Goal: Use online tool/utility: Utilize a website feature to perform a specific function

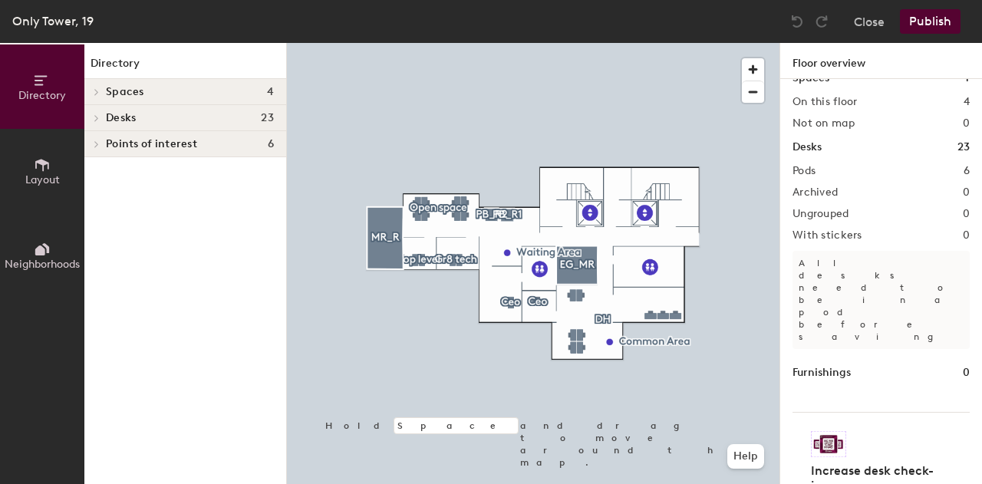
scroll to position [31, 0]
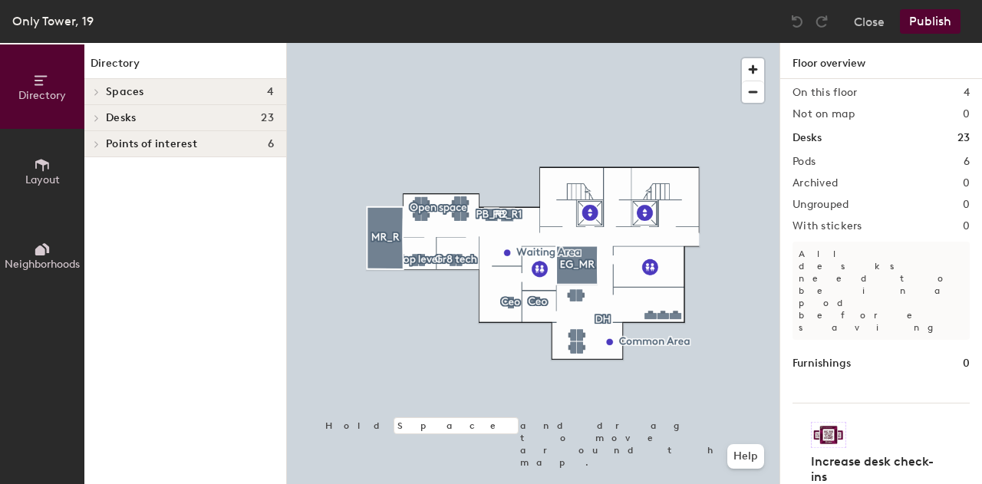
click at [40, 155] on button "Layout" at bounding box center [42, 171] width 84 height 84
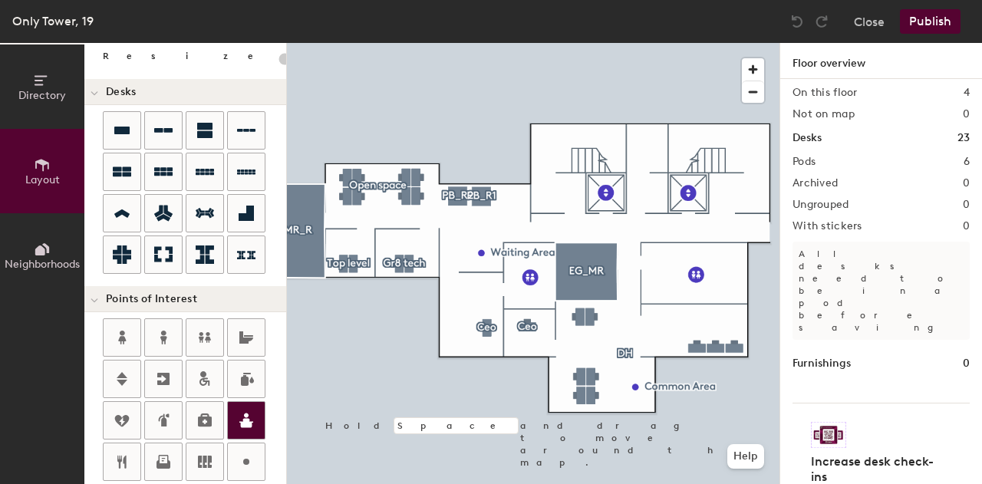
scroll to position [230, 0]
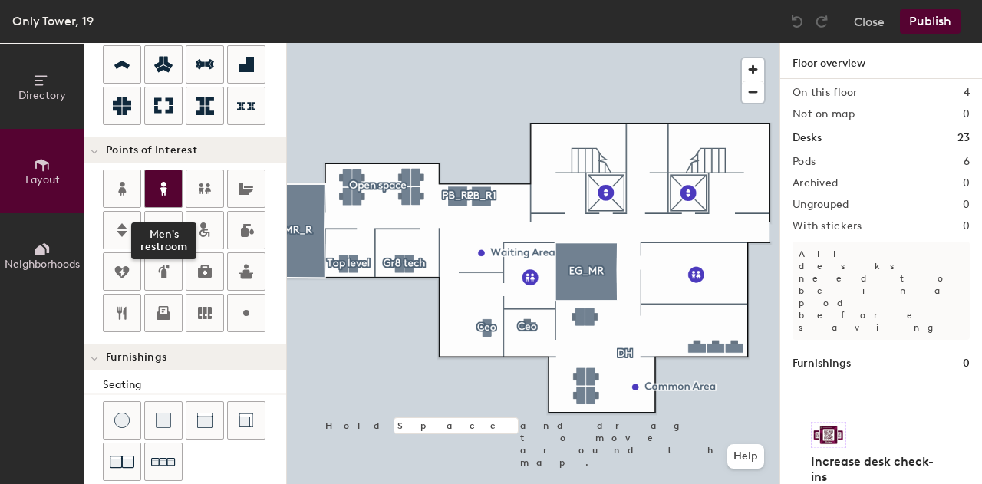
click at [164, 189] on icon at bounding box center [163, 189] width 7 height 14
click at [169, 184] on icon at bounding box center [163, 188] width 18 height 18
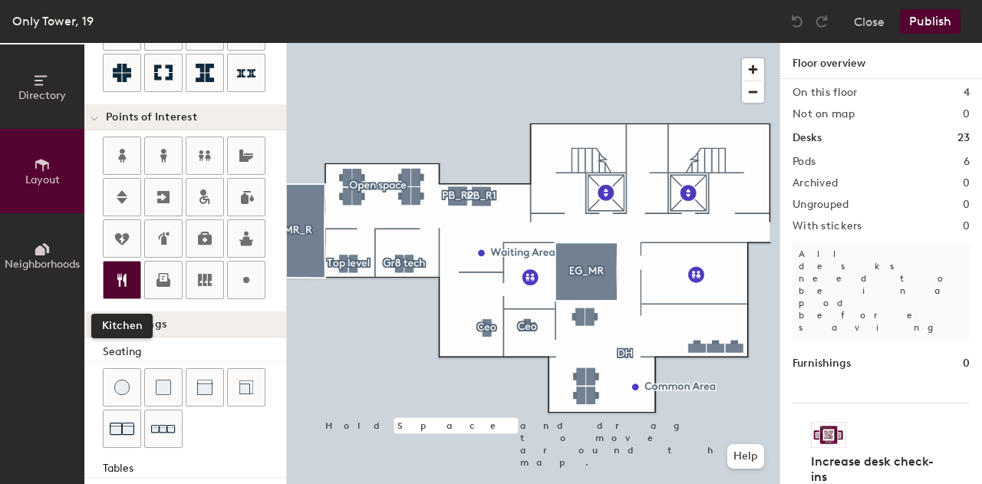
scroll to position [170, 0]
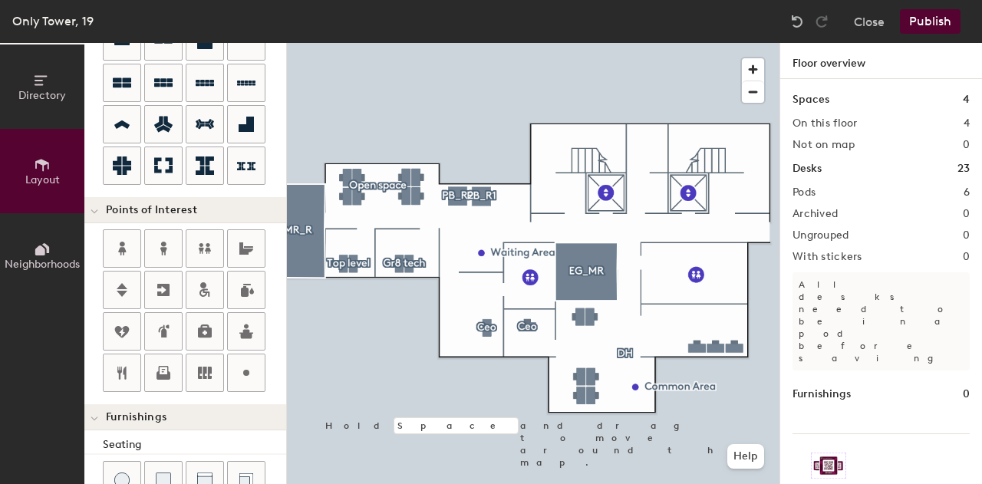
type input "20"
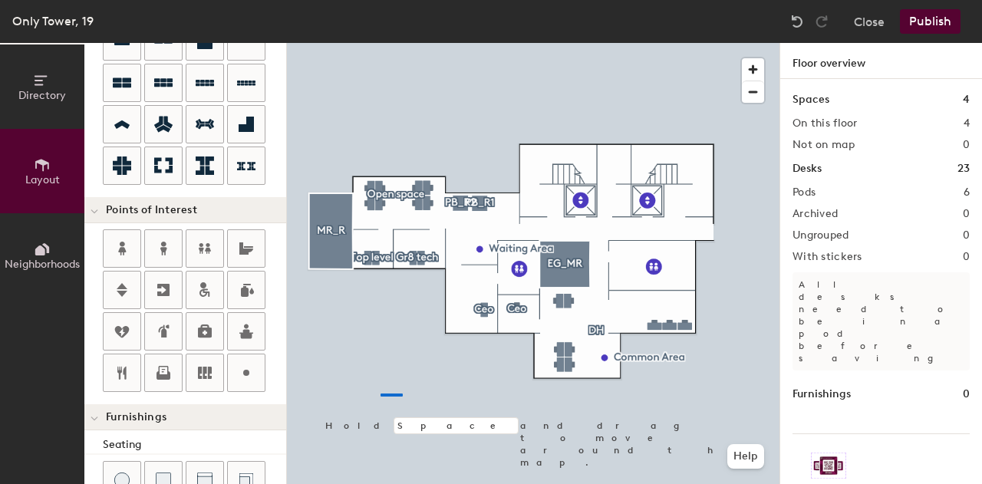
click at [386, 43] on div at bounding box center [533, 43] width 492 height 0
click at [46, 251] on icon at bounding box center [45, 248] width 7 height 10
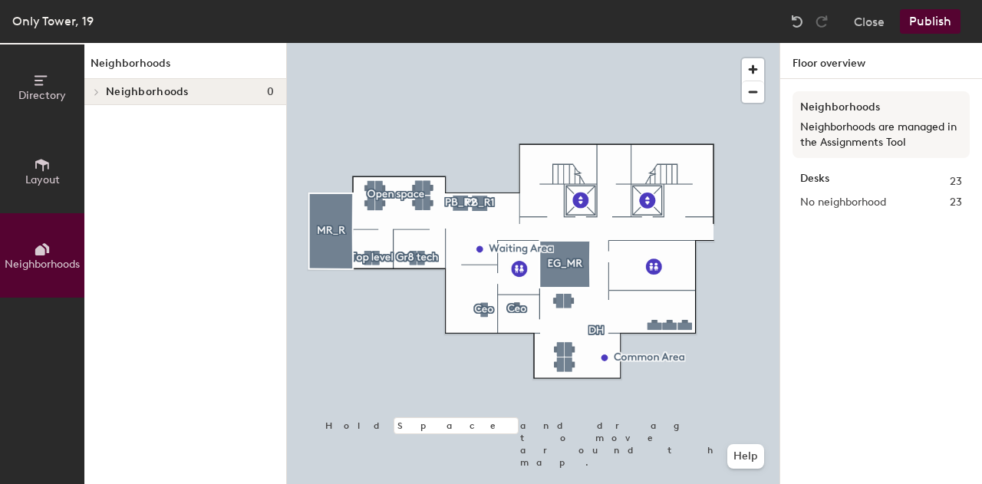
scroll to position [0, 0]
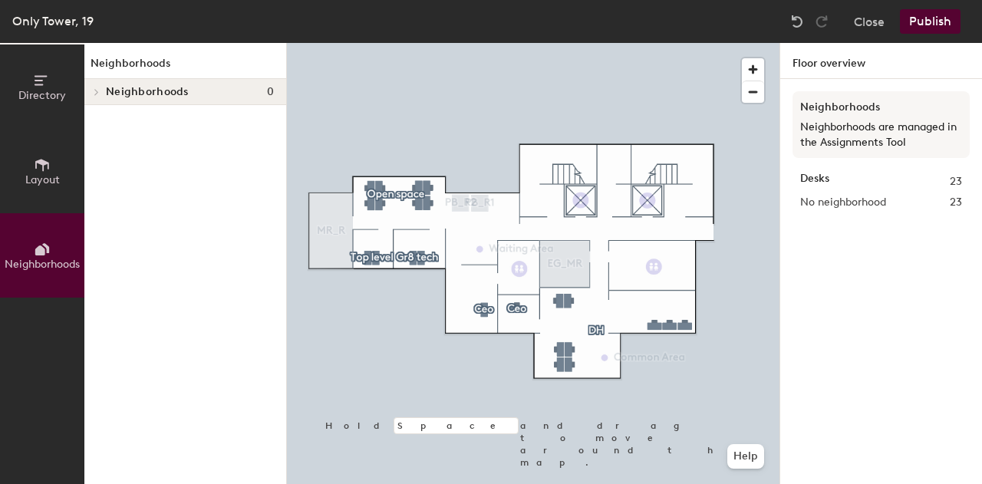
click at [53, 179] on span "Layout" at bounding box center [42, 179] width 35 height 13
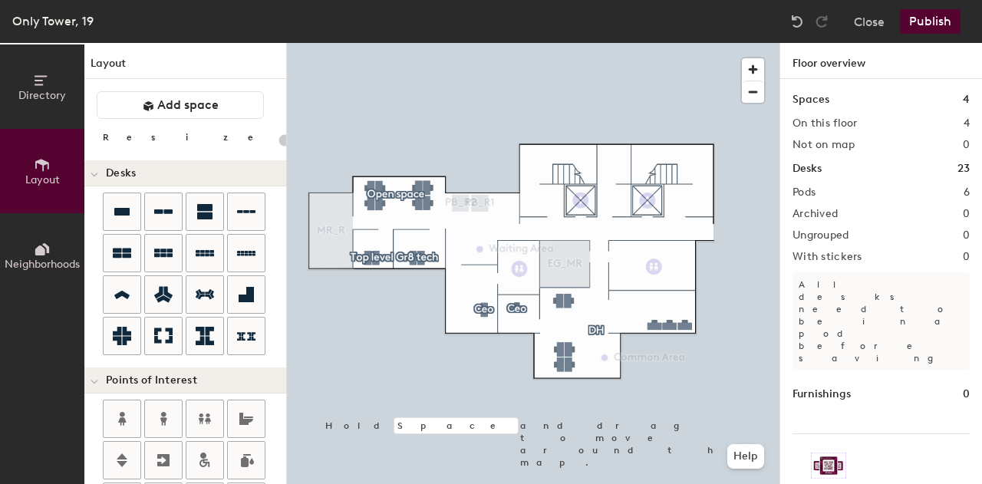
click at [45, 93] on span "Directory" at bounding box center [42, 95] width 48 height 13
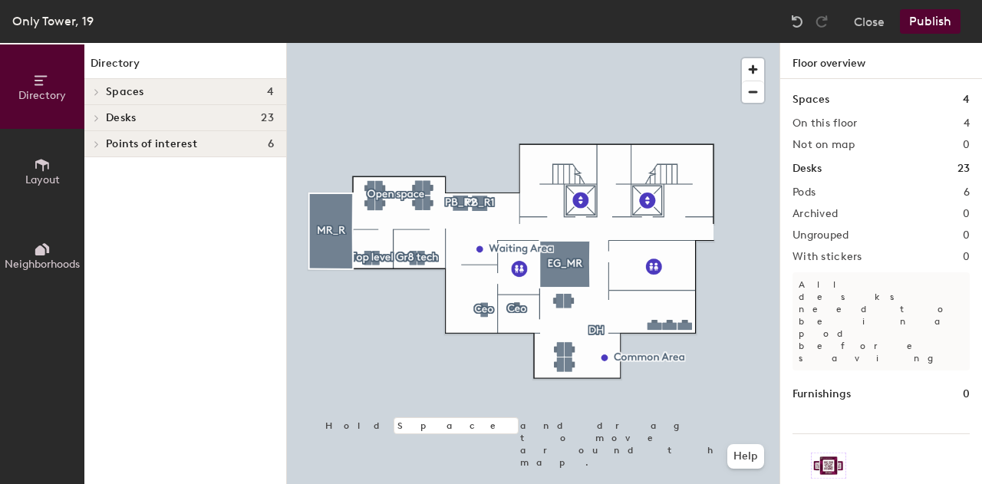
click at [105, 90] on div "Spaces 4" at bounding box center [185, 92] width 202 height 26
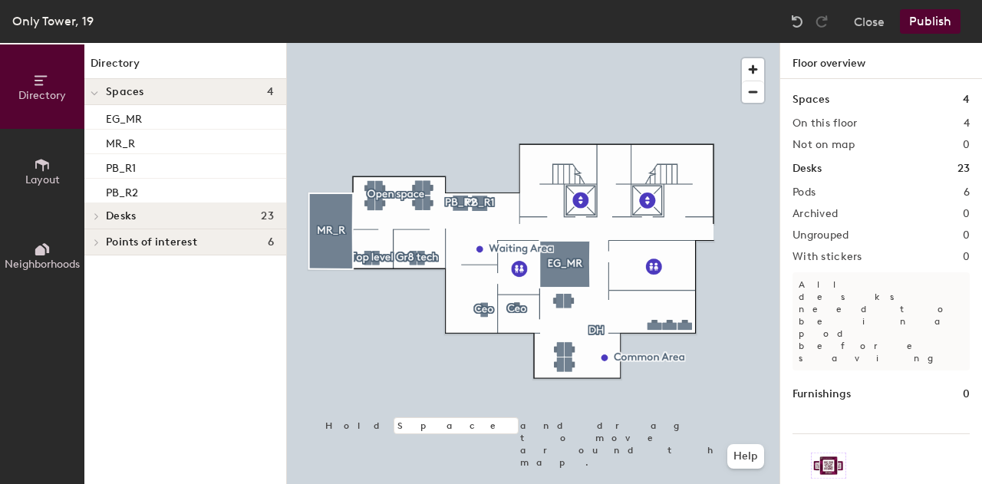
click at [105, 90] on div "Spaces 4" at bounding box center [185, 92] width 202 height 26
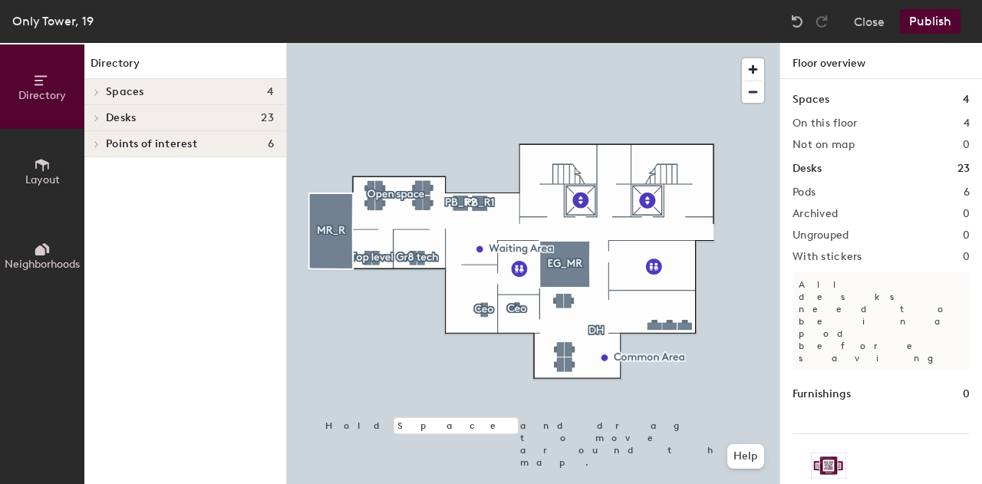
click at [114, 95] on span "Spaces" at bounding box center [125, 92] width 38 height 12
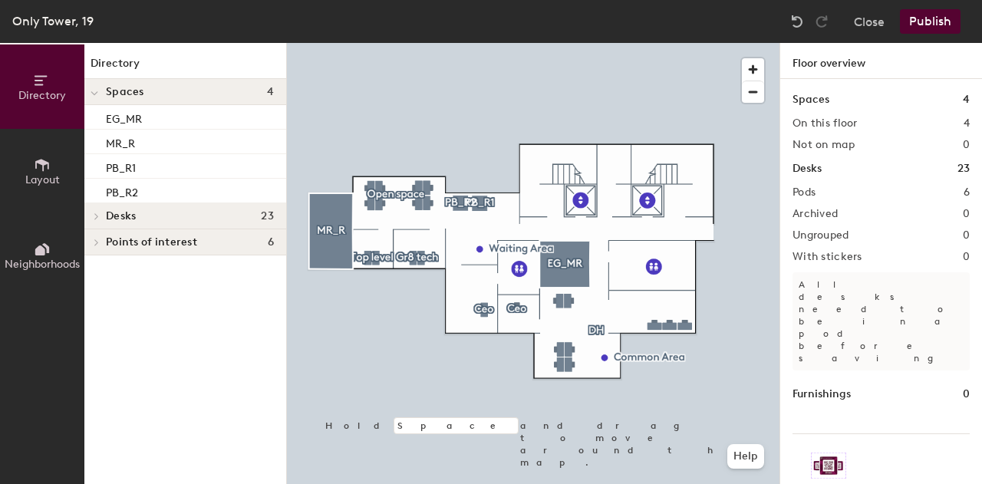
click at [112, 90] on span "Spaces" at bounding box center [125, 92] width 38 height 12
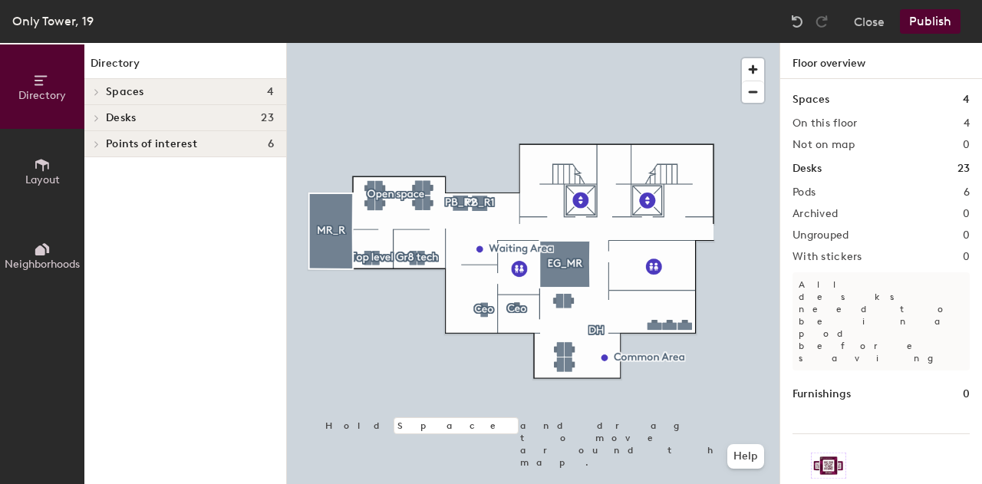
click at [112, 123] on span "Desks" at bounding box center [121, 118] width 30 height 12
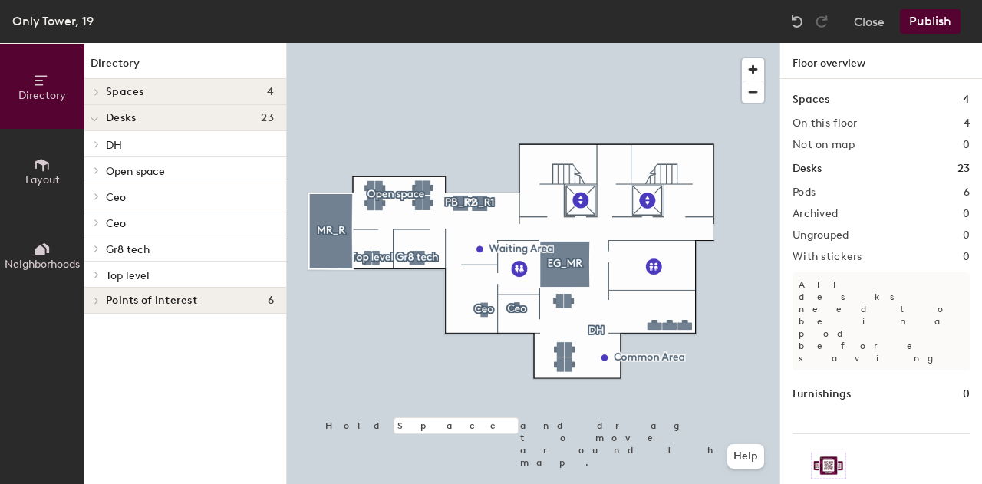
click at [110, 117] on span "Desks" at bounding box center [121, 118] width 30 height 12
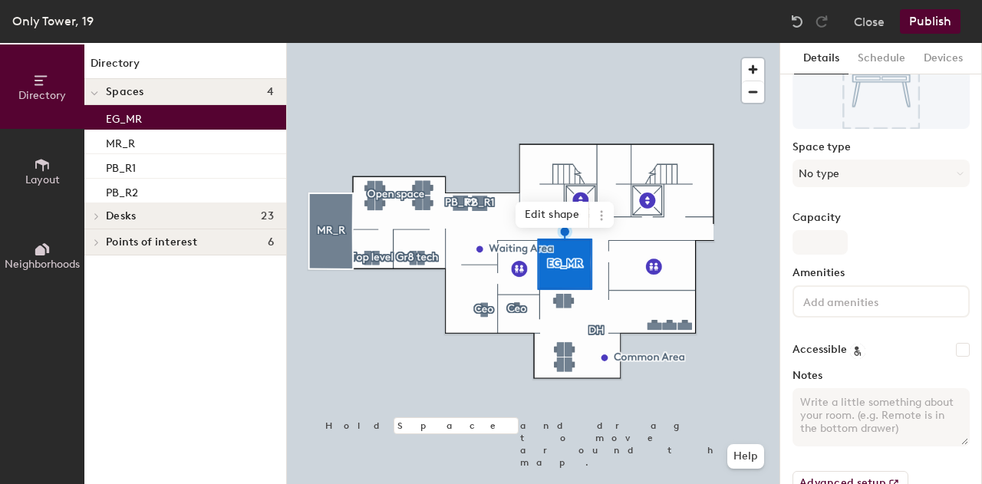
scroll to position [120, 0]
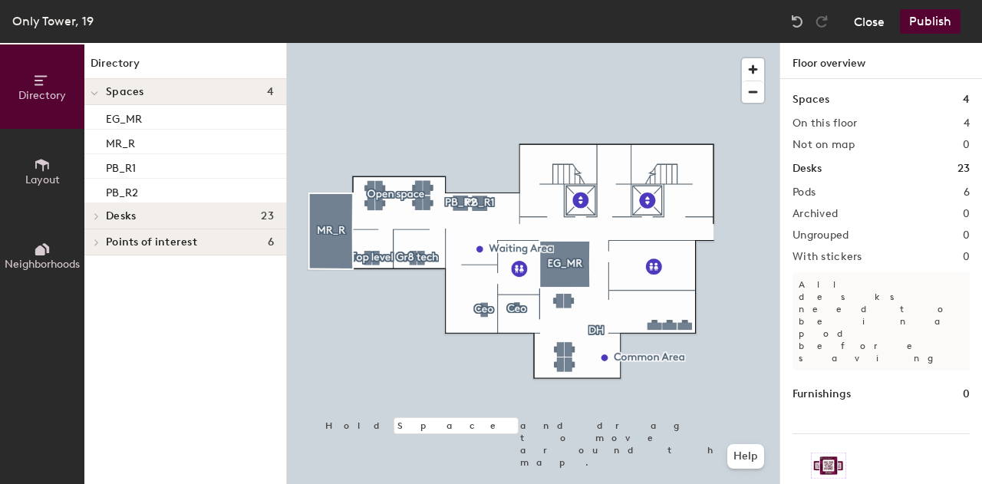
click at [874, 25] on button "Close" at bounding box center [869, 21] width 31 height 25
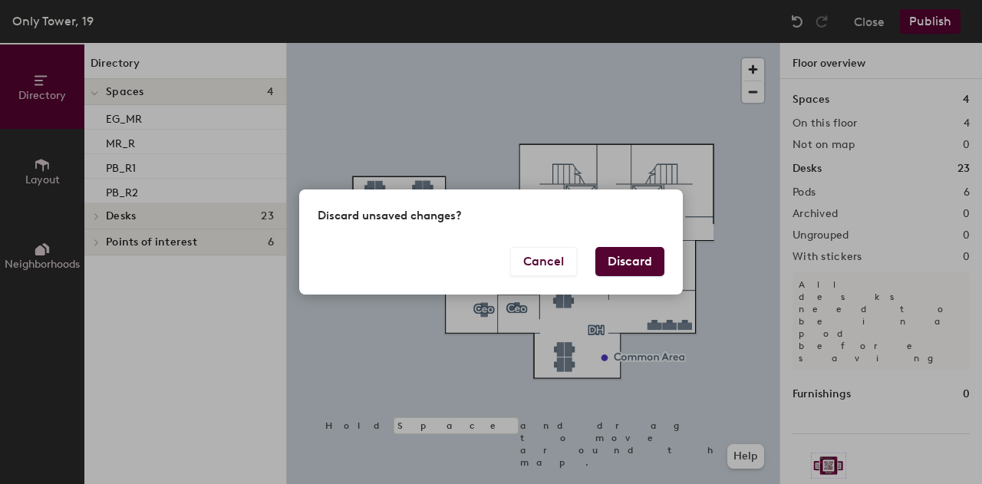
click at [641, 265] on button "Discard" at bounding box center [629, 261] width 69 height 29
